Goal: Information Seeking & Learning: Understand process/instructions

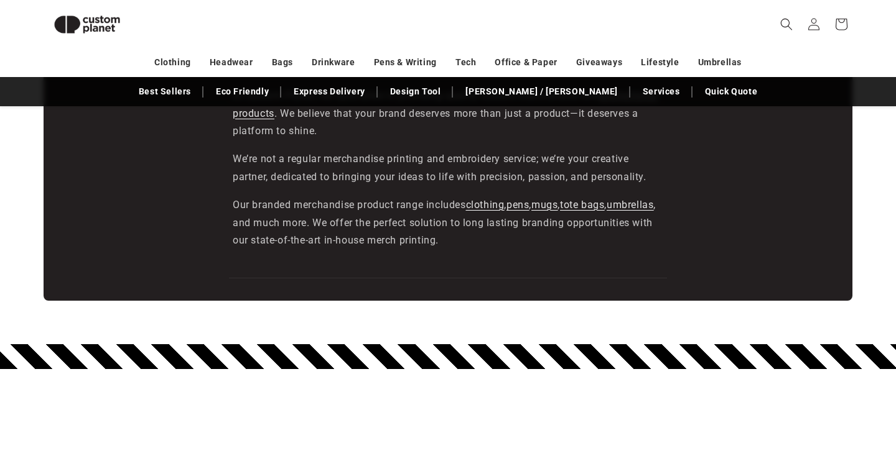
scroll to position [2236, 0]
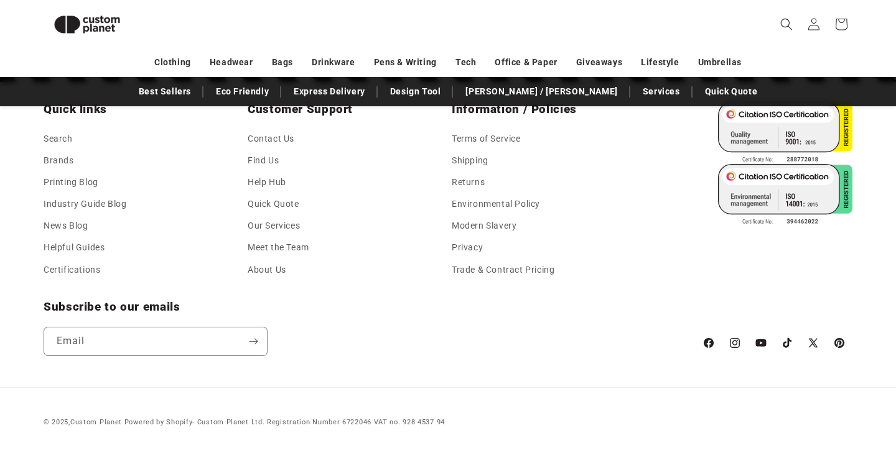
scroll to position [2210, 0]
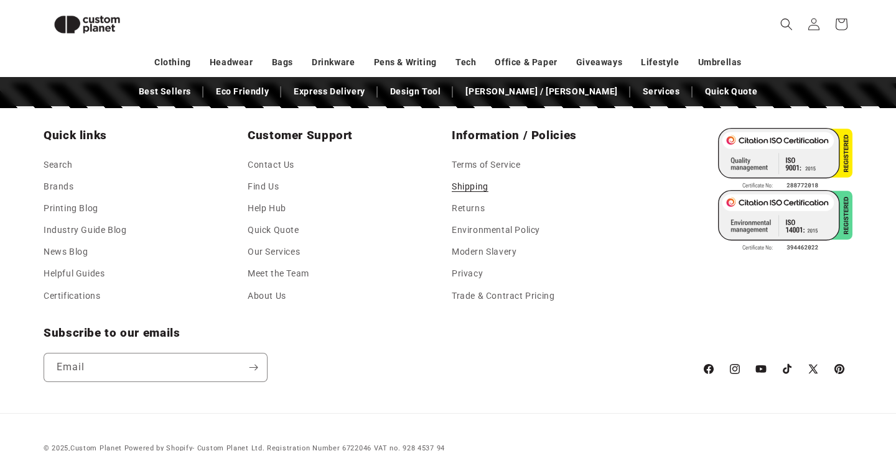
click at [475, 188] on link "Shipping" at bounding box center [469, 187] width 37 height 22
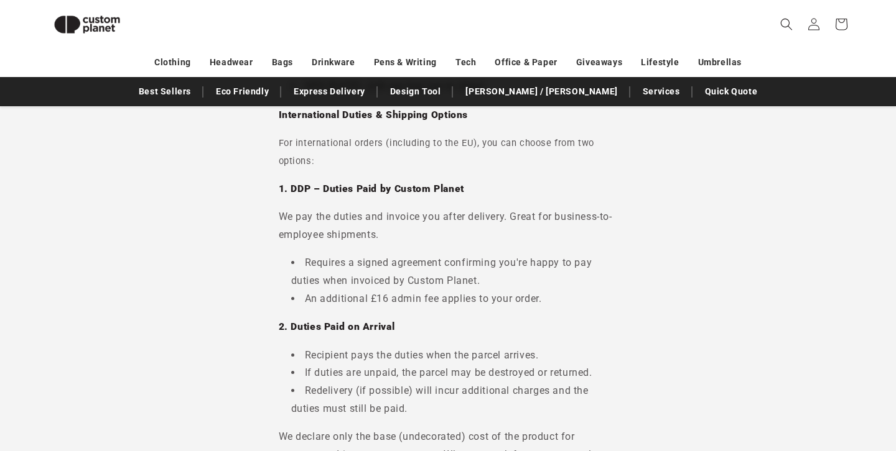
scroll to position [484, 0]
